Goal: Information Seeking & Learning: Learn about a topic

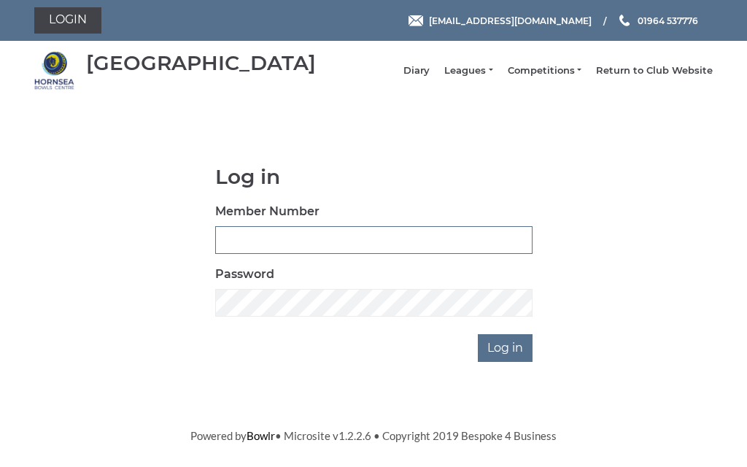
click at [315, 251] on input "Member Number" at bounding box center [373, 240] width 317 height 28
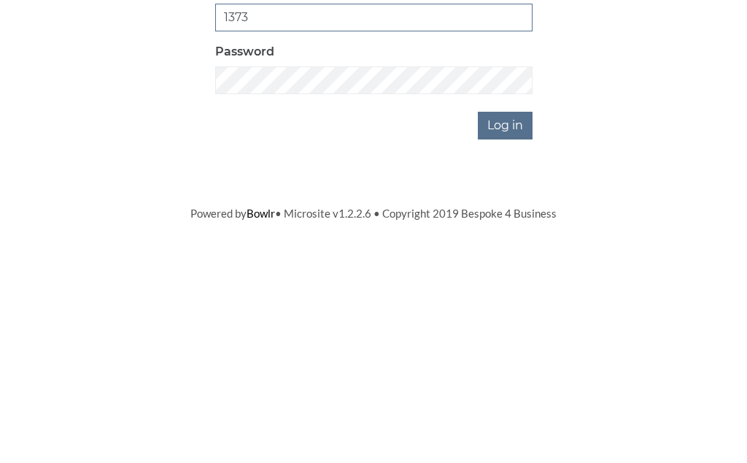
type input "1373"
click at [530, 334] on input "Log in" at bounding box center [505, 348] width 55 height 28
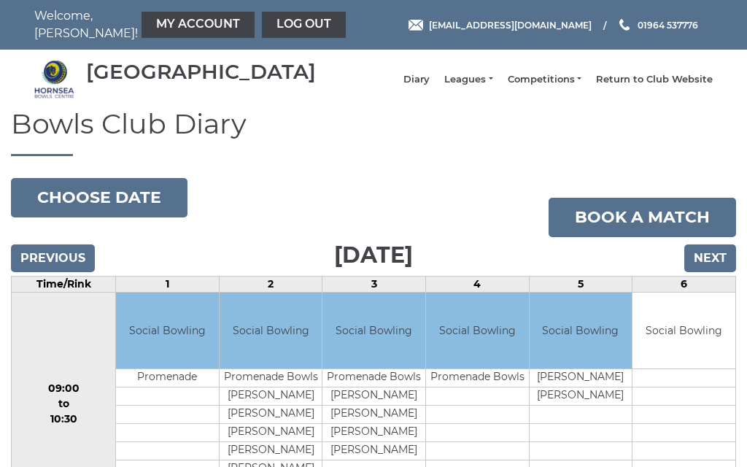
click at [493, 86] on link "Leagues" at bounding box center [468, 79] width 48 height 13
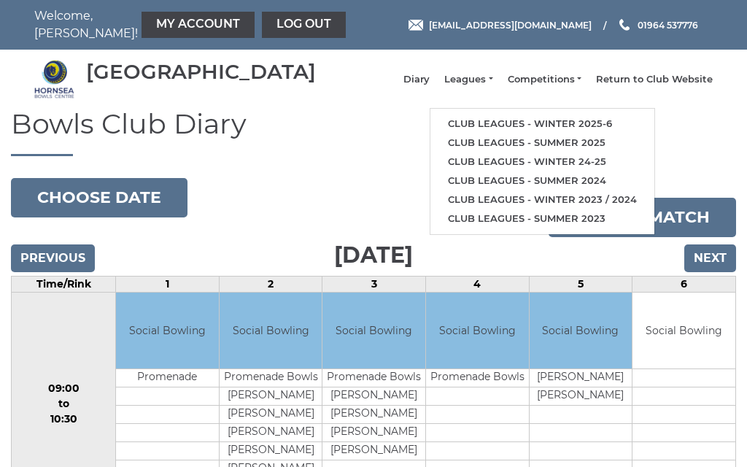
click at [540, 131] on link "Club leagues - Winter 2025-6" at bounding box center [543, 124] width 224 height 19
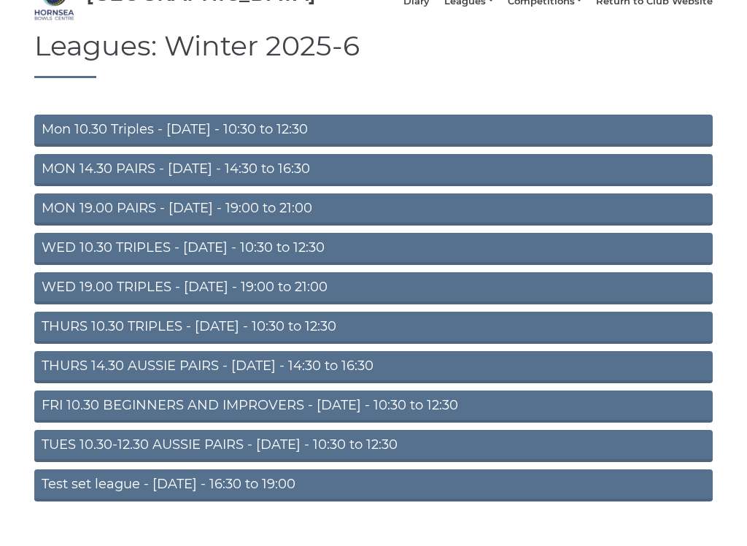
scroll to position [82, 0]
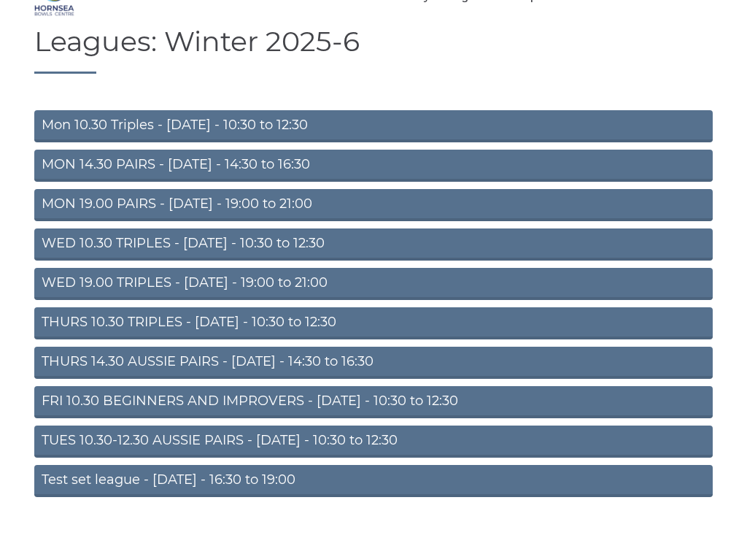
click at [243, 446] on link "TUES 10.30-12.30 AUSSIE PAIRS - Tuesday - 10:30 to 12:30" at bounding box center [373, 441] width 679 height 32
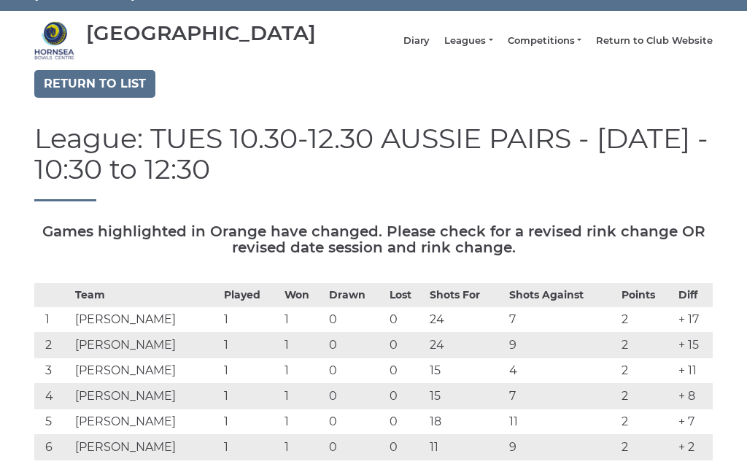
scroll to position [26, 0]
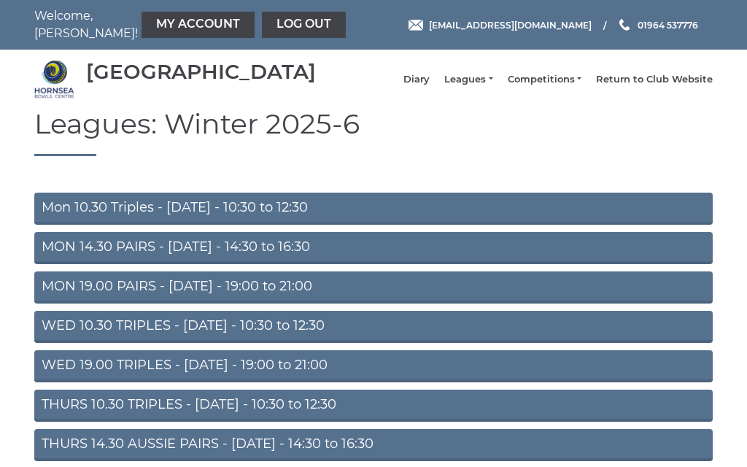
scroll to position [129, 0]
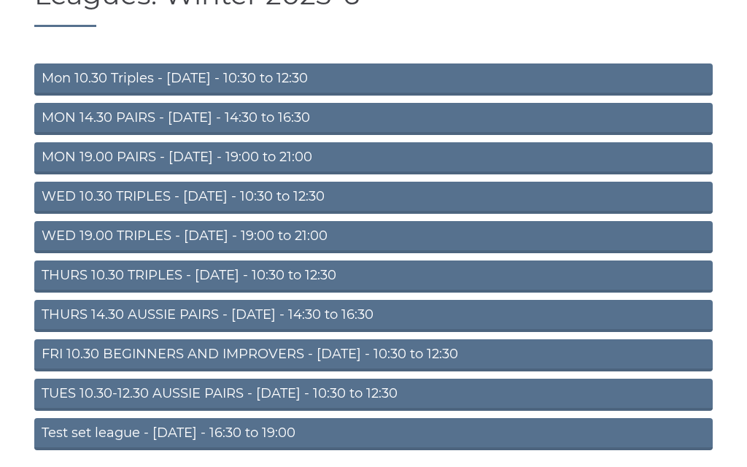
click at [277, 332] on link "THURS 14.30 AUSSIE PAIRS - [DATE] - 14:30 to 16:30" at bounding box center [373, 316] width 679 height 32
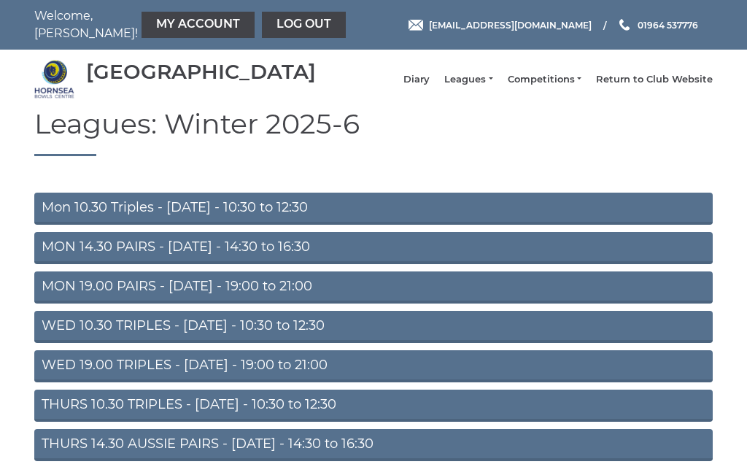
scroll to position [129, 0]
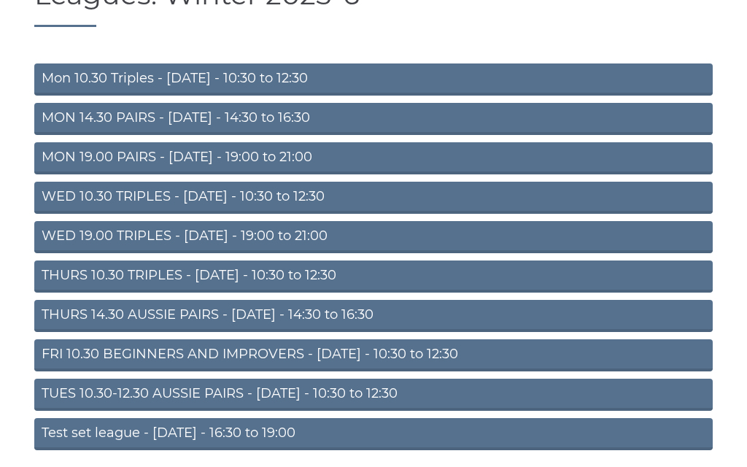
click at [253, 328] on link "THURS 14.30 AUSSIE PAIRS - Thursday - 14:30 to 16:30" at bounding box center [373, 316] width 679 height 32
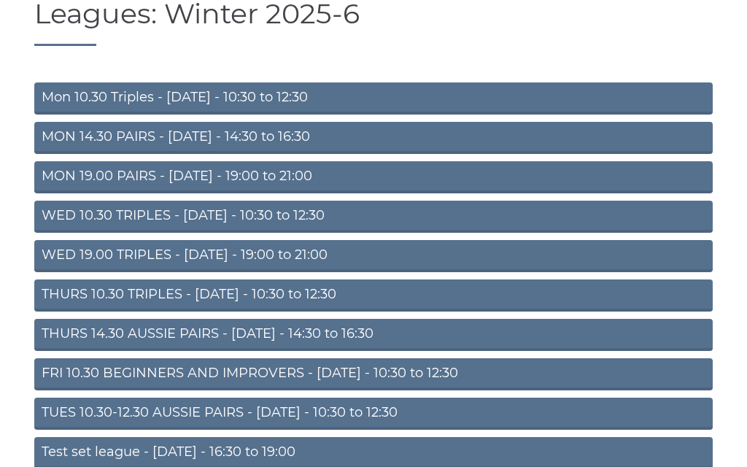
scroll to position [108, 0]
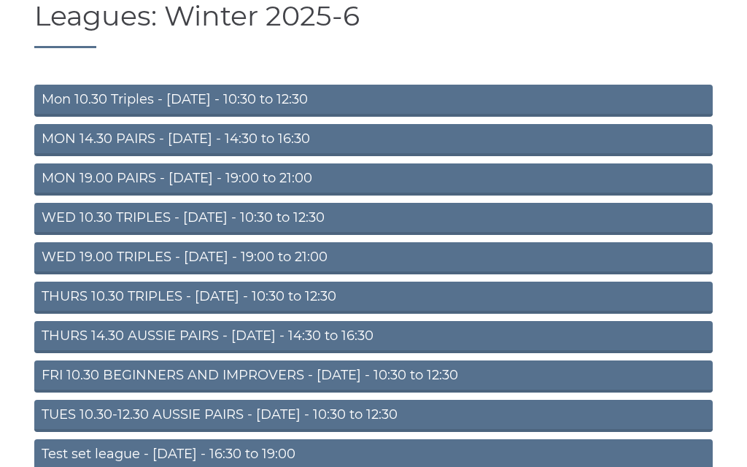
click at [161, 144] on link "MON 14.30 PAIRS - Monday - 14:30 to 16:30" at bounding box center [373, 140] width 679 height 32
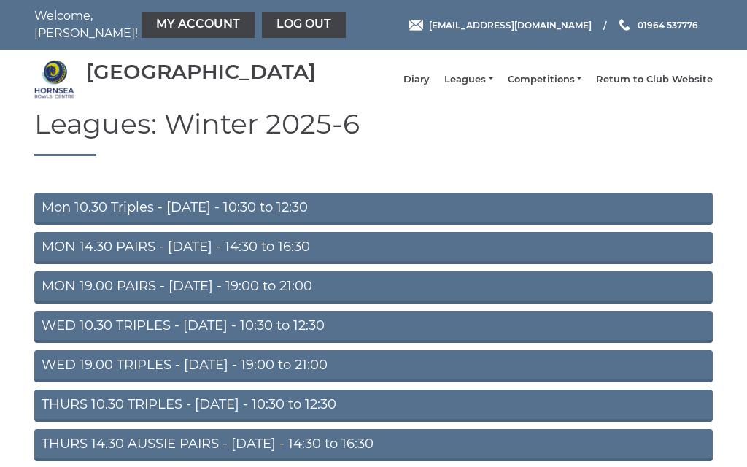
click at [263, 25] on link "Log out" at bounding box center [304, 25] width 84 height 26
